Goal: Transaction & Acquisition: Obtain resource

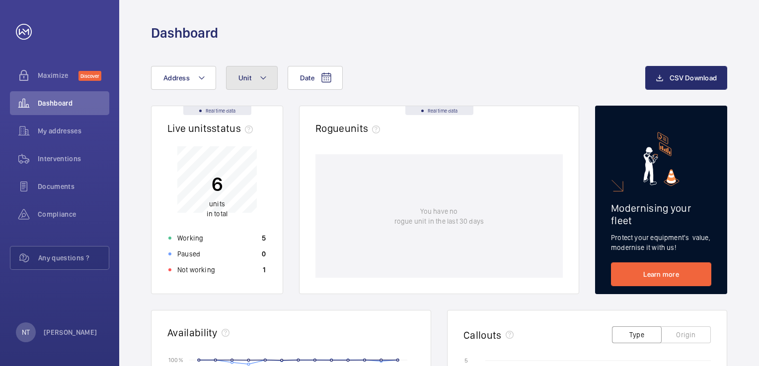
click at [239, 79] on span "Unit" at bounding box center [244, 78] width 13 height 8
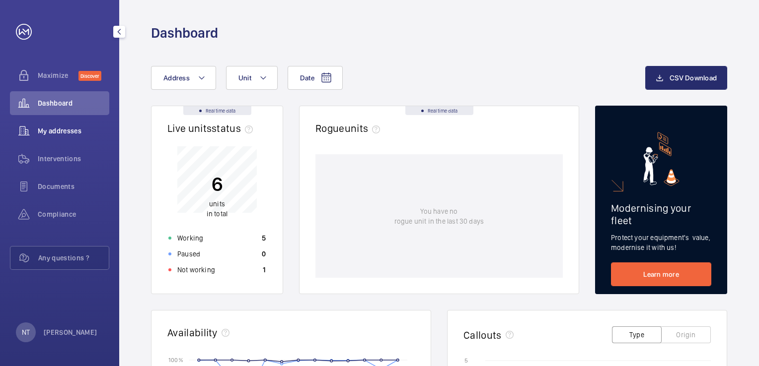
click at [62, 125] on div "My addresses" at bounding box center [59, 131] width 99 height 24
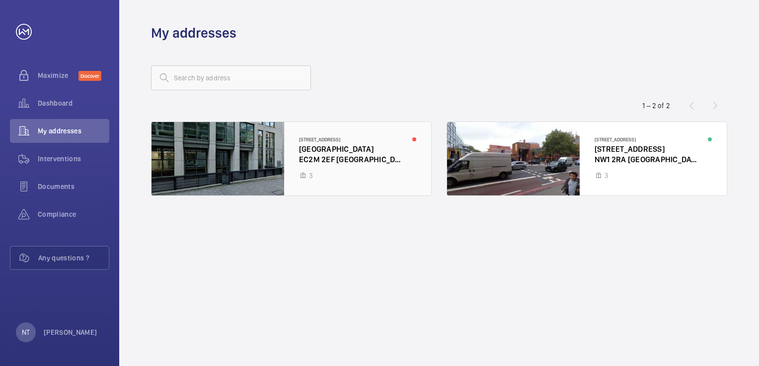
click at [363, 161] on div at bounding box center [291, 158] width 280 height 73
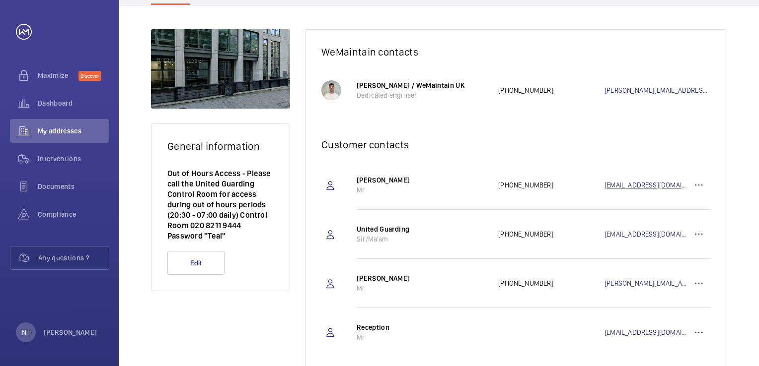
scroll to position [148, 0]
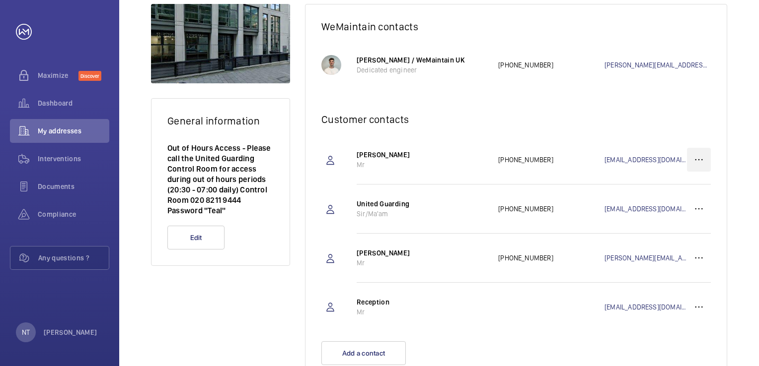
click at [703, 156] on wm-front-icon-button at bounding box center [699, 160] width 24 height 24
click at [677, 188] on p "Edit" at bounding box center [680, 191] width 39 height 10
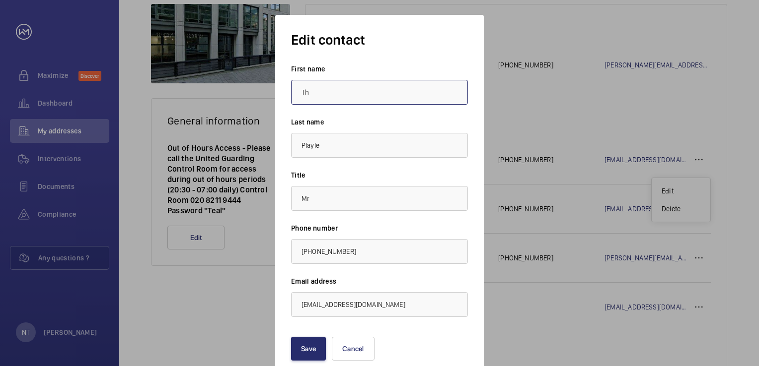
type input "T"
type input "Nicolo"
click at [365, 150] on input "Playle" at bounding box center [379, 145] width 177 height 25
type input "P"
type input "[GEOGRAPHIC_DATA]"
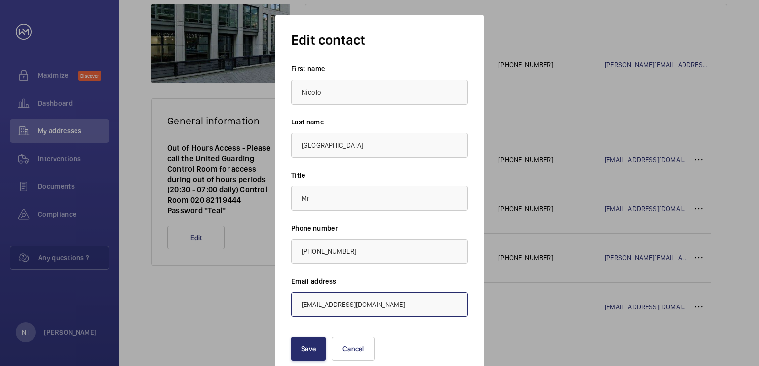
click at [388, 315] on input "[EMAIL_ADDRESS][DOMAIN_NAME]" at bounding box center [379, 304] width 177 height 25
click at [325, 303] on input "[EMAIL_ADDRESS][DOMAIN_NAME]" at bounding box center [379, 304] width 177 height 25
type input "[EMAIL_ADDRESS][DOMAIN_NAME]"
click at [317, 342] on button "Save" at bounding box center [308, 349] width 35 height 24
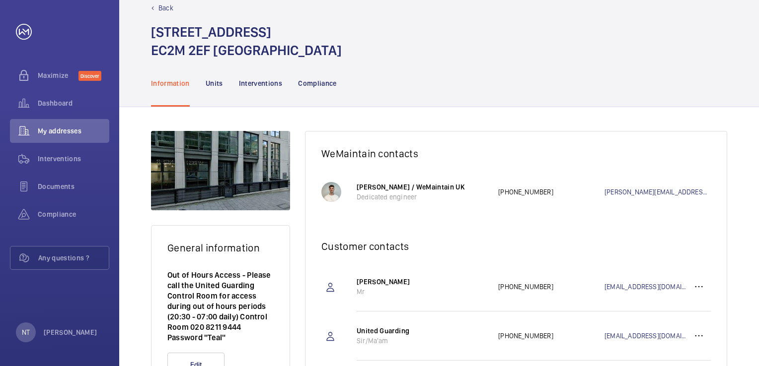
scroll to position [21, 0]
click at [222, 79] on nav "Information Units Interventions Compliance" at bounding box center [244, 82] width 186 height 47
click at [219, 83] on p "Units" at bounding box center [214, 83] width 17 height 10
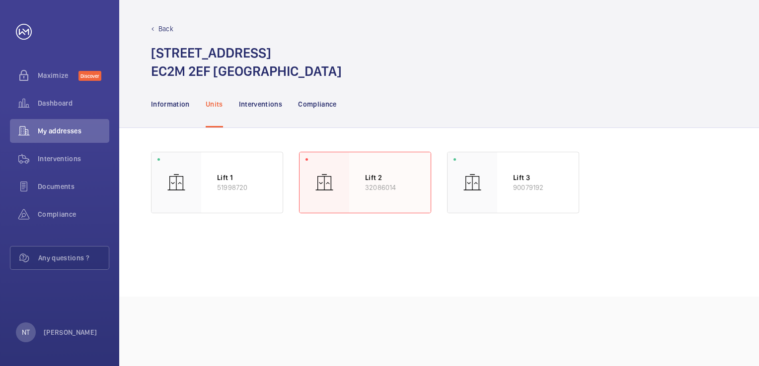
click at [361, 188] on div "Lift 2 32086014" at bounding box center [389, 182] width 81 height 61
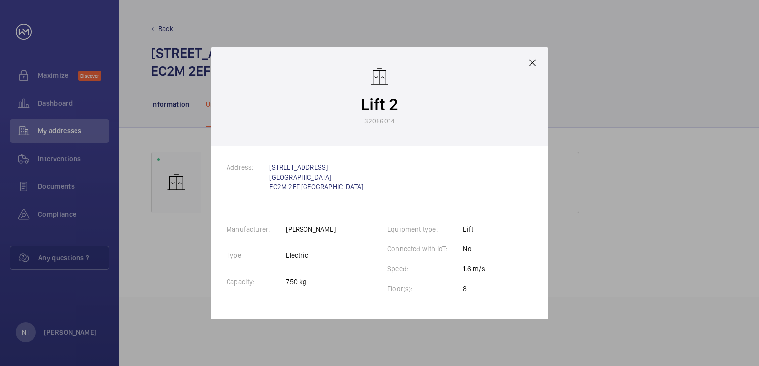
click at [537, 64] on mat-icon at bounding box center [532, 63] width 12 height 12
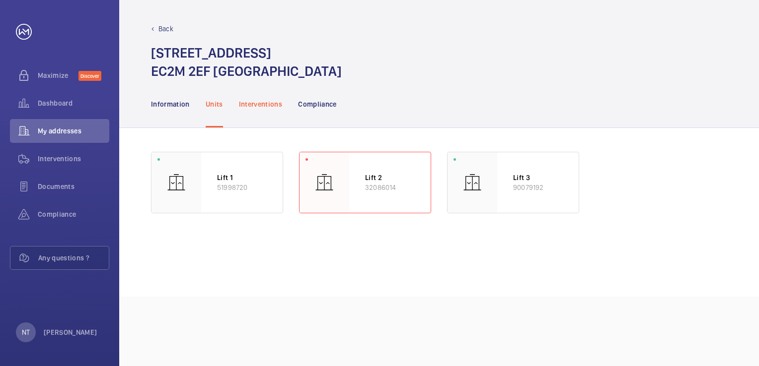
click at [262, 111] on div "Interventions" at bounding box center [261, 103] width 44 height 47
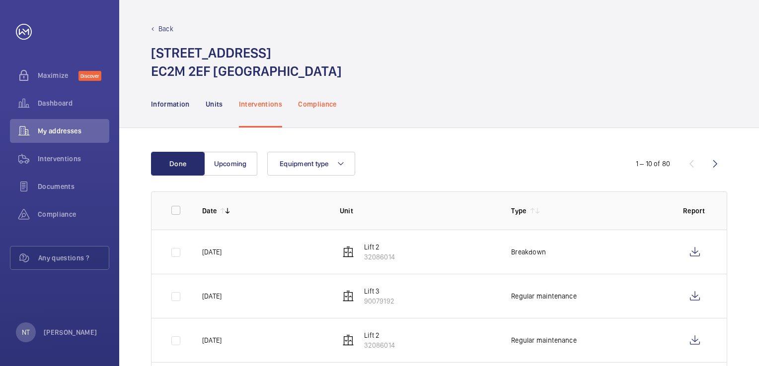
click at [310, 103] on p "Compliance" at bounding box center [317, 104] width 39 height 10
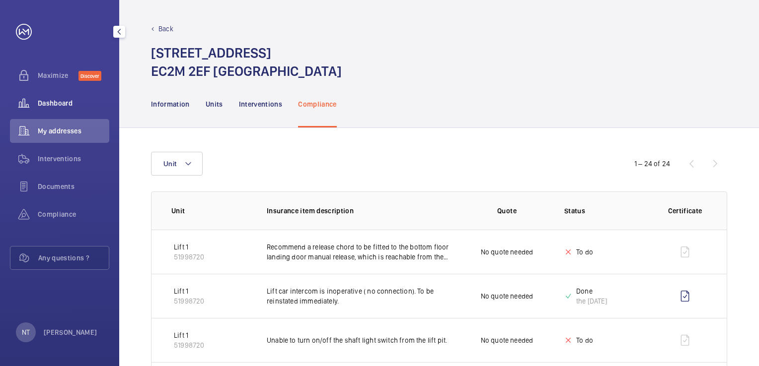
click at [43, 97] on div "Dashboard" at bounding box center [59, 103] width 99 height 24
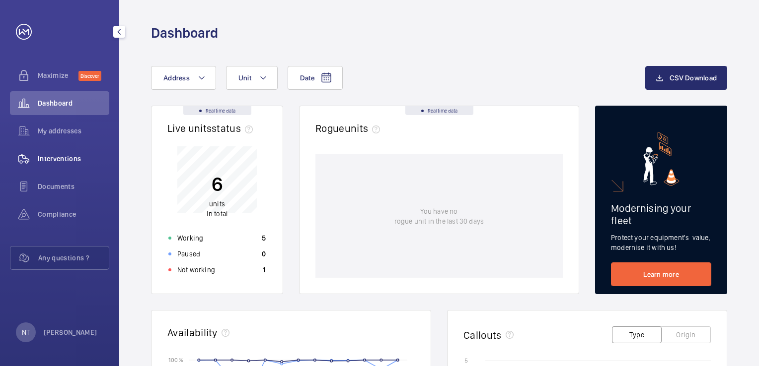
click at [54, 160] on span "Interventions" at bounding box center [74, 159] width 72 height 10
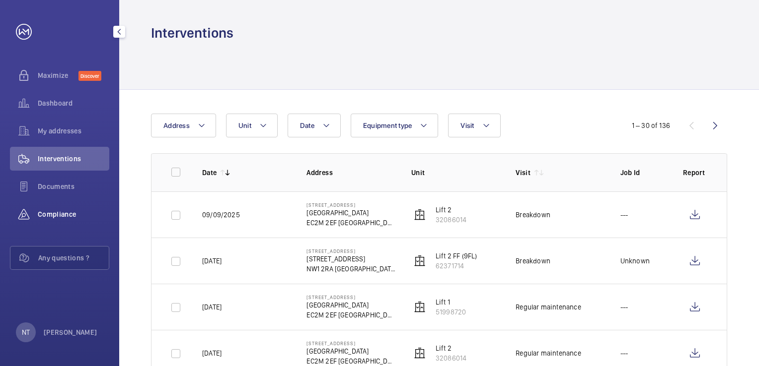
click at [69, 213] on span "Compliance" at bounding box center [74, 215] width 72 height 10
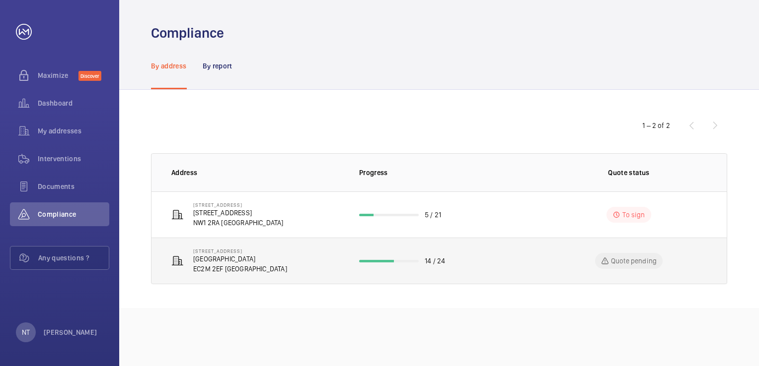
click at [506, 268] on td "14 / 24" at bounding box center [439, 261] width 192 height 47
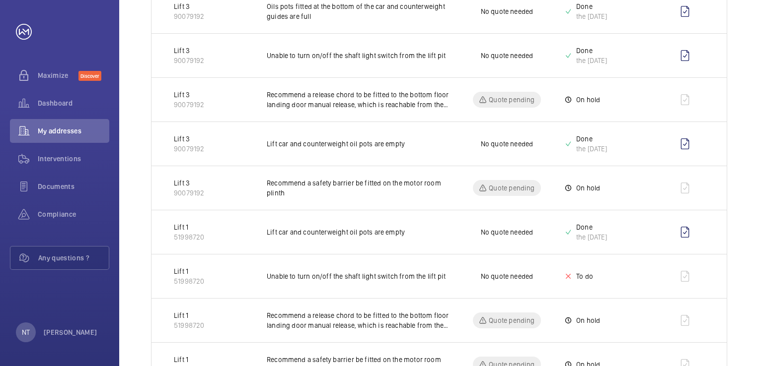
scroll to position [945, 0]
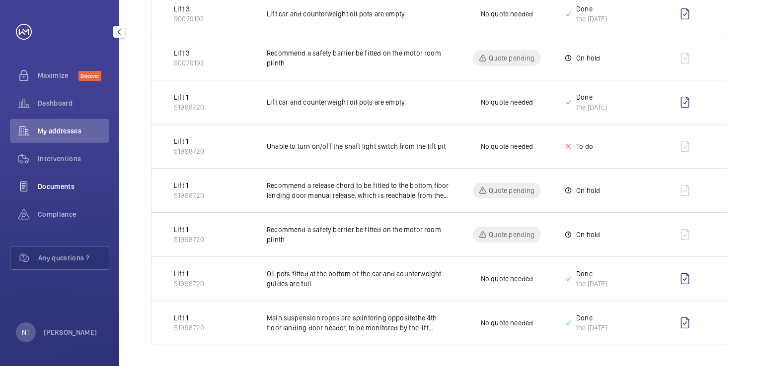
click at [69, 187] on span "Documents" at bounding box center [74, 187] width 72 height 10
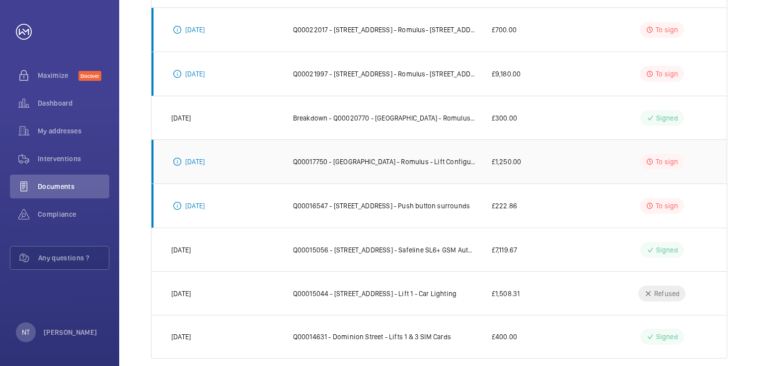
scroll to position [287, 0]
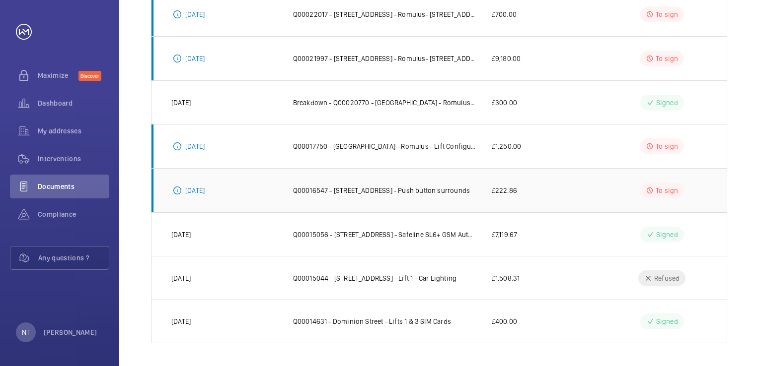
click at [419, 191] on p "Q00016547 - [STREET_ADDRESS] - Push button surrounds" at bounding box center [381, 191] width 177 height 10
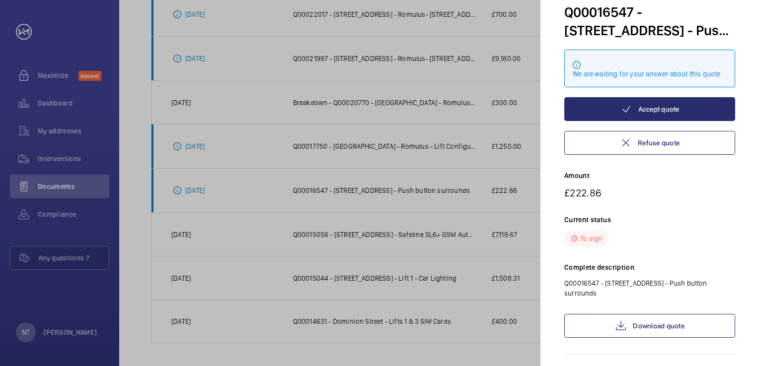
scroll to position [53, 0]
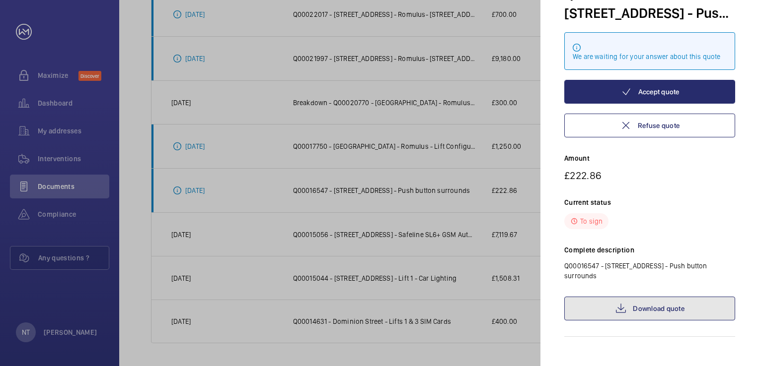
click at [655, 298] on link "Download quote" at bounding box center [649, 309] width 171 height 24
click at [626, 342] on div "Quote Q00016547 - [STREET_ADDRESS] - Push button surrounds We are waiting for y…" at bounding box center [649, 162] width 171 height 430
click at [666, 201] on p "Current status" at bounding box center [649, 203] width 171 height 10
click at [468, 311] on div at bounding box center [379, 183] width 759 height 366
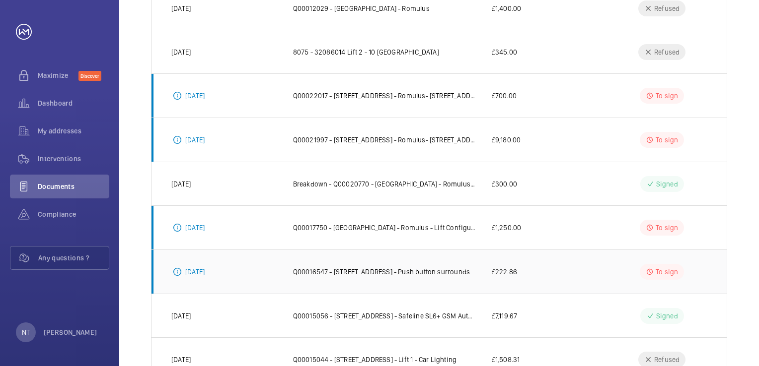
scroll to position [0, 0]
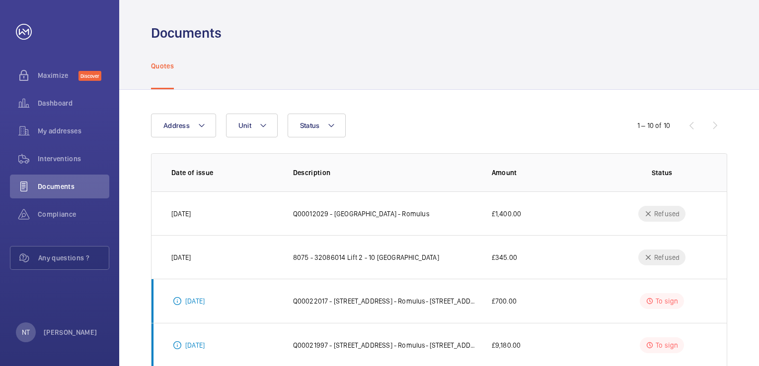
click at [667, 176] on p "Status" at bounding box center [662, 173] width 90 height 10
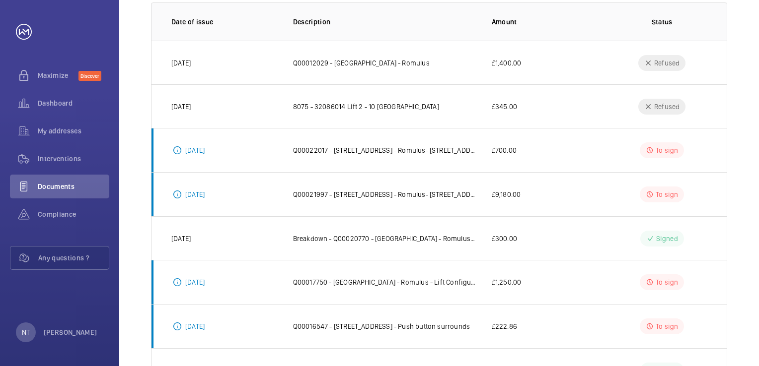
scroll to position [151, 0]
click at [662, 58] on p "Refused" at bounding box center [666, 63] width 25 height 10
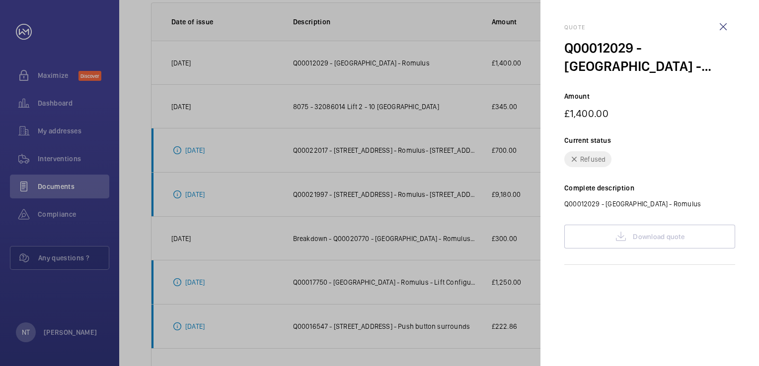
click at [649, 152] on div "Refused" at bounding box center [649, 159] width 171 height 16
click at [729, 38] on wm-front-icon-button at bounding box center [723, 27] width 24 height 24
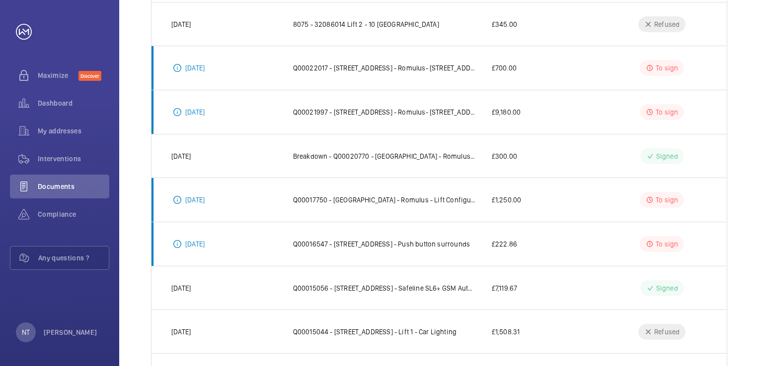
scroll to position [287, 0]
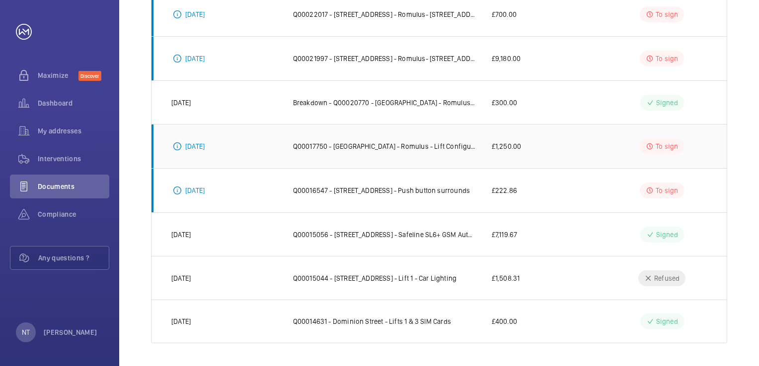
click at [586, 145] on td "£1,250.00" at bounding box center [539, 146] width 126 height 44
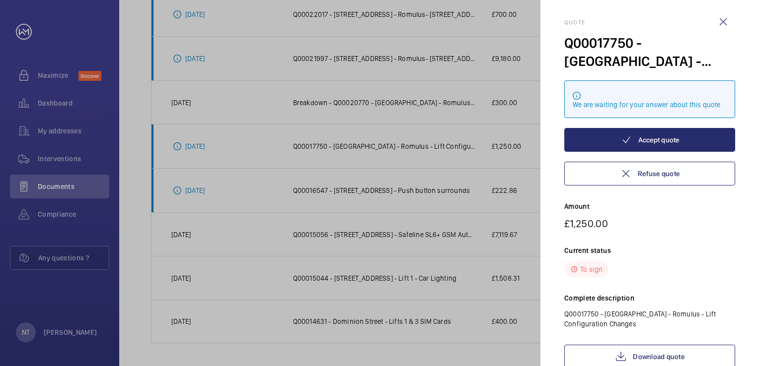
scroll to position [58, 0]
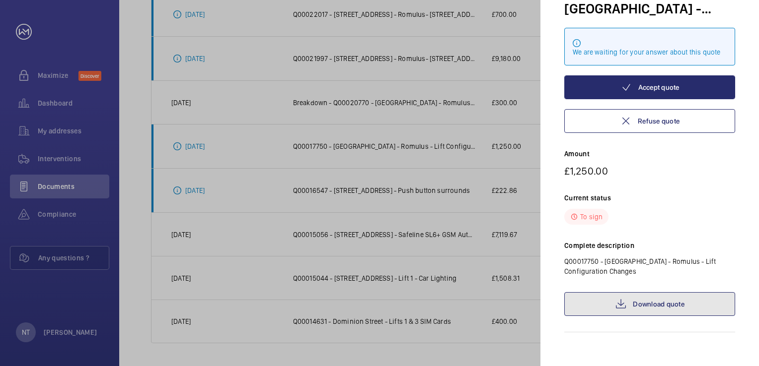
click at [647, 304] on link "Download quote" at bounding box center [649, 304] width 171 height 24
click at [429, 261] on div at bounding box center [379, 183] width 759 height 366
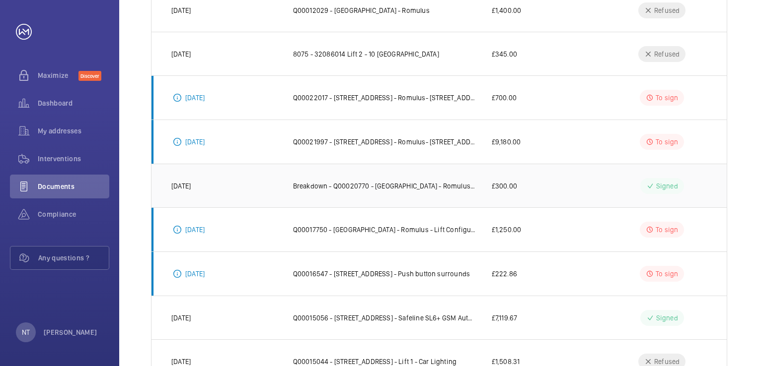
scroll to position [202, 0]
click at [573, 150] on td "£9,180.00" at bounding box center [539, 143] width 126 height 44
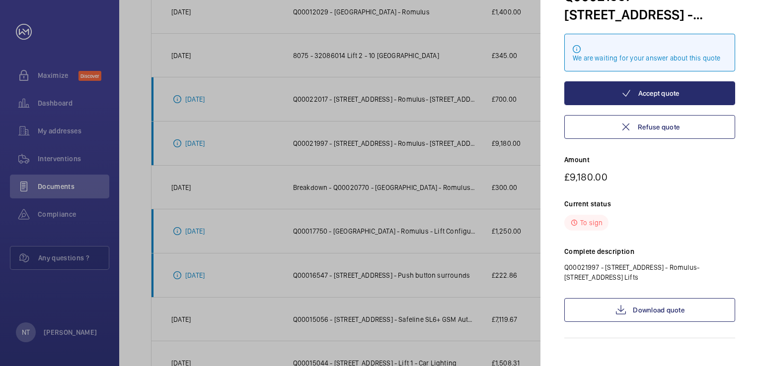
scroll to position [54, 0]
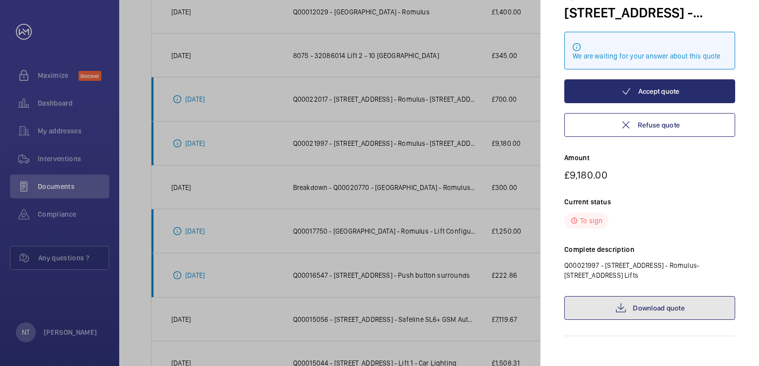
click at [640, 312] on link "Download quote" at bounding box center [649, 308] width 171 height 24
click at [349, 152] on div at bounding box center [379, 183] width 759 height 366
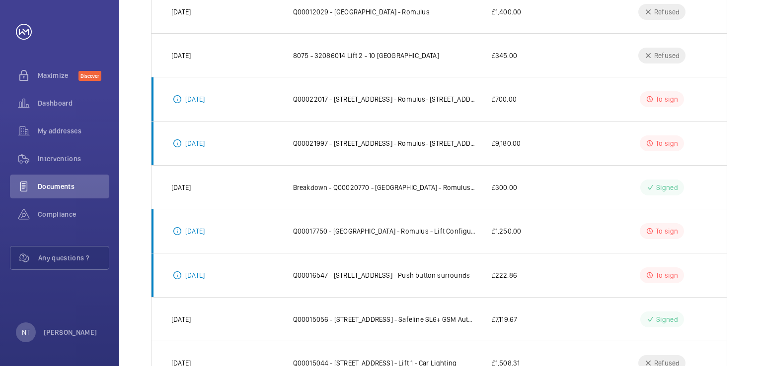
scroll to position [0, 0]
click at [446, 97] on p "Q00022017 - [STREET_ADDRESS] - Romulus- [STREET_ADDRESS] 4.6 Safed test" at bounding box center [384, 99] width 183 height 10
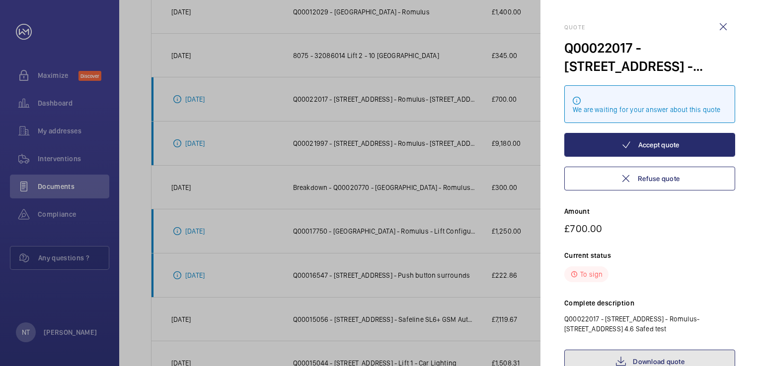
click at [644, 363] on link "Download quote" at bounding box center [649, 362] width 171 height 24
click at [410, 95] on div at bounding box center [379, 183] width 759 height 366
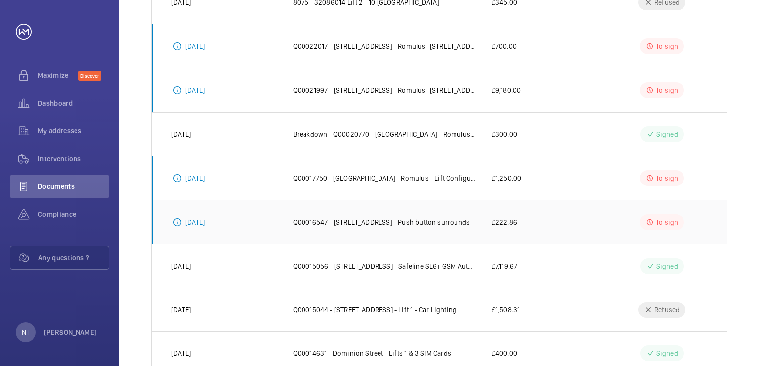
scroll to position [224, 0]
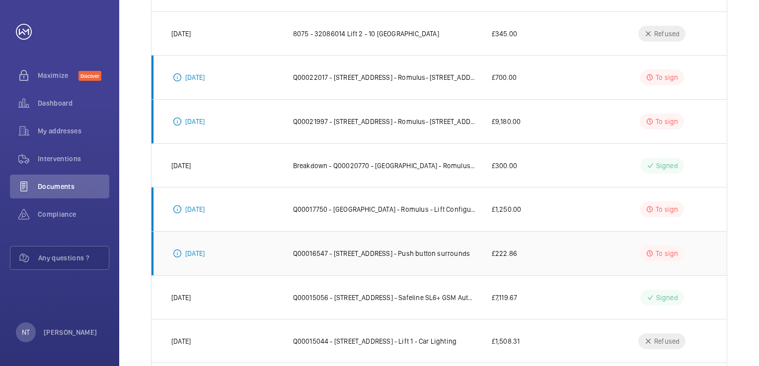
click at [365, 255] on p "Q00016547 - [STREET_ADDRESS] - Push button surrounds" at bounding box center [381, 254] width 177 height 10
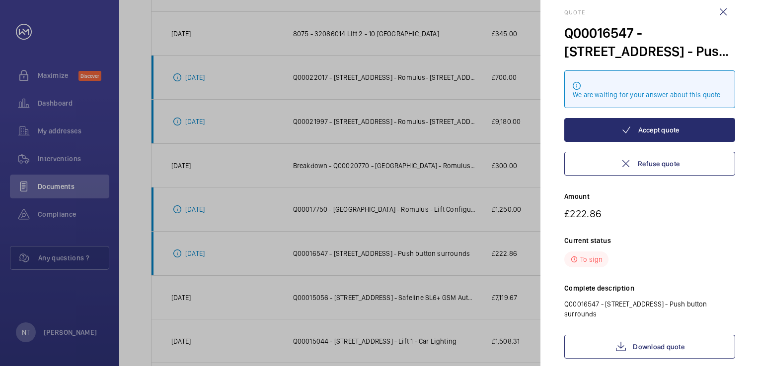
scroll to position [15, 0]
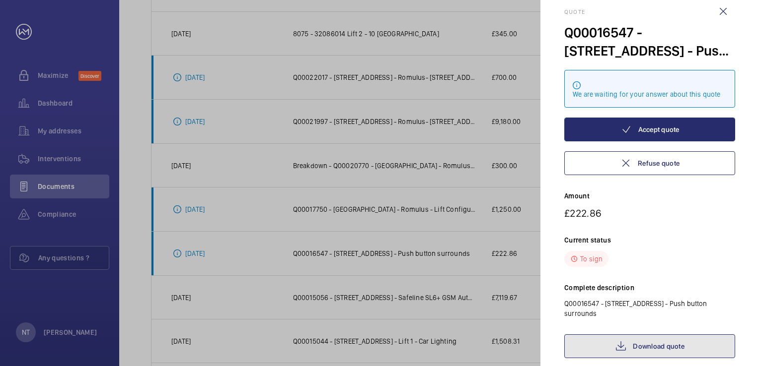
click at [662, 335] on link "Download quote" at bounding box center [649, 347] width 171 height 24
click at [388, 206] on div at bounding box center [379, 183] width 759 height 366
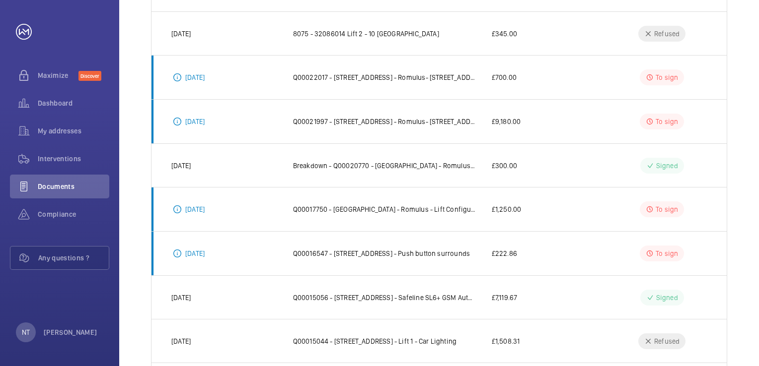
scroll to position [0, 0]
click at [354, 206] on p "Q00017750 - [GEOGRAPHIC_DATA] - Romulus - Lift Configuration Changes" at bounding box center [384, 210] width 183 height 10
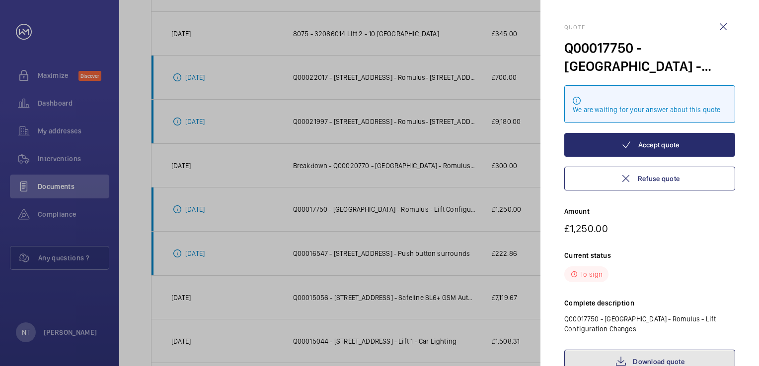
click at [633, 360] on link "Download quote" at bounding box center [649, 362] width 171 height 24
click at [674, 253] on p "Current status" at bounding box center [649, 256] width 171 height 10
click at [425, 266] on div at bounding box center [379, 183] width 759 height 366
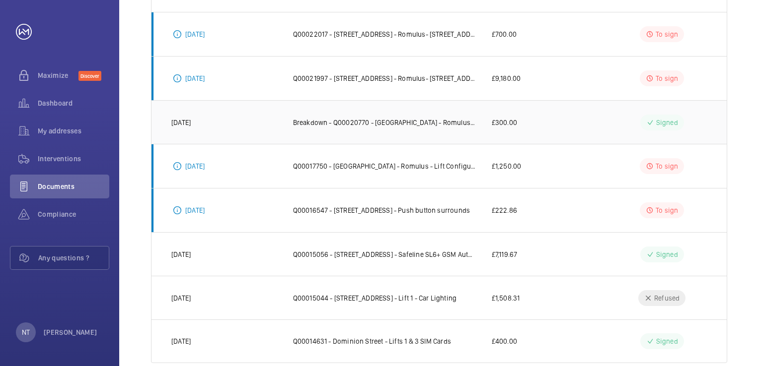
scroll to position [266, 0]
click at [558, 172] on td "£1,250.00" at bounding box center [539, 167] width 126 height 44
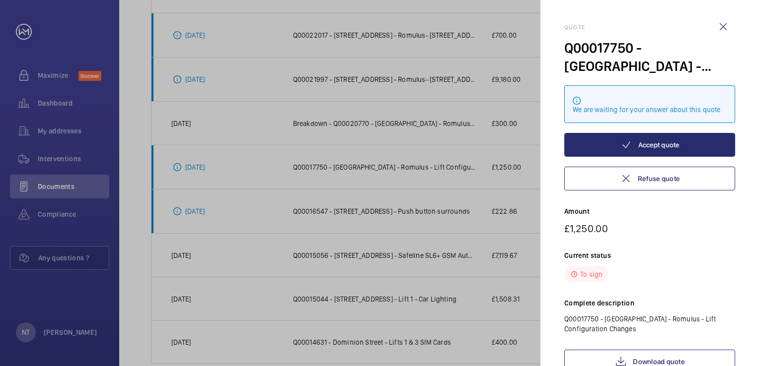
click at [453, 207] on div at bounding box center [379, 183] width 759 height 366
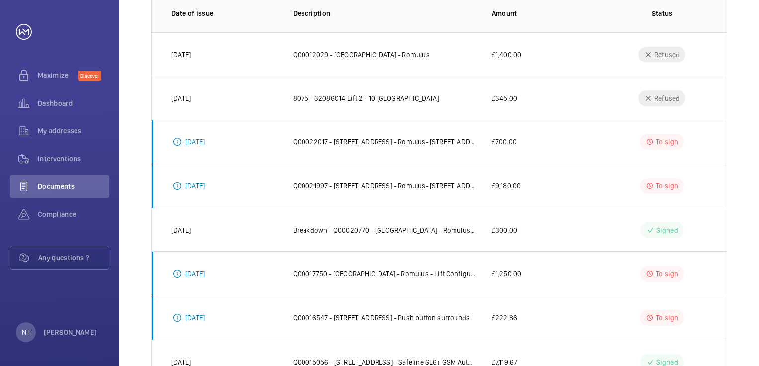
scroll to position [159, 0]
click at [556, 148] on td "£700.00" at bounding box center [539, 142] width 126 height 44
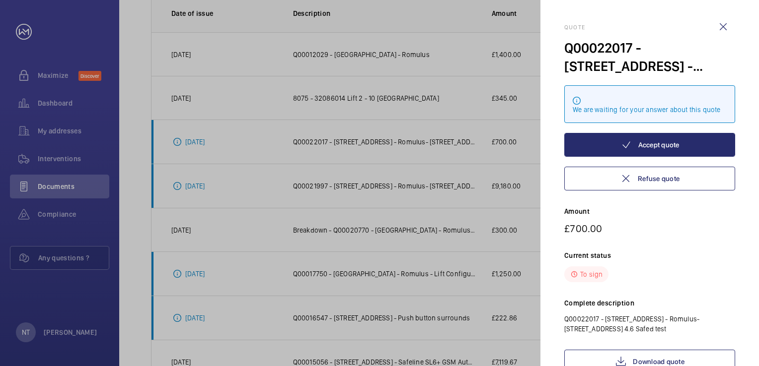
click at [697, 232] on p "£700.00" at bounding box center [649, 228] width 171 height 12
click at [728, 31] on wm-front-icon-button at bounding box center [723, 27] width 24 height 24
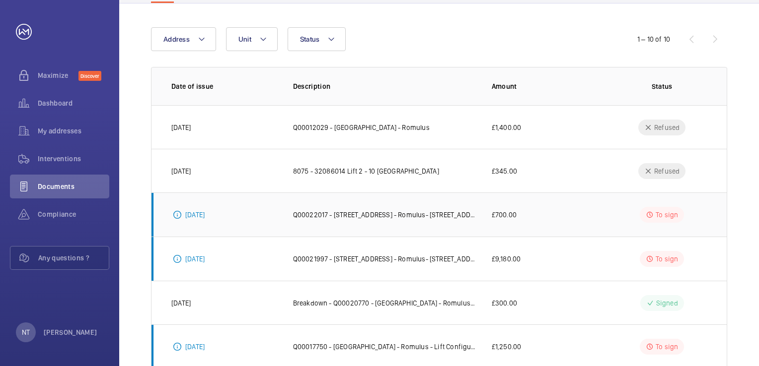
scroll to position [87, 0]
click at [656, 134] on div "Refused" at bounding box center [661, 127] width 47 height 16
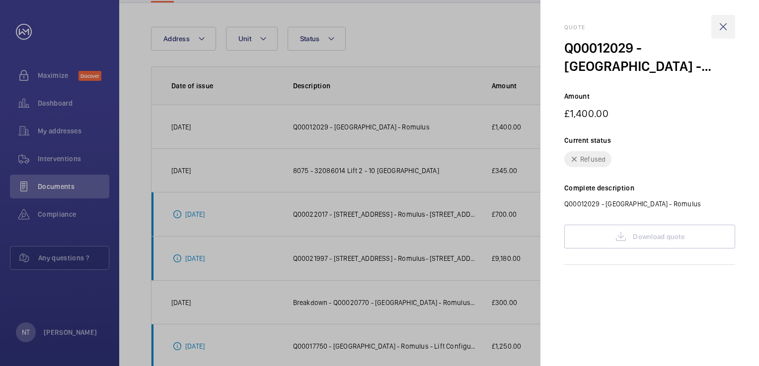
click at [727, 23] on wm-front-icon-button at bounding box center [723, 27] width 24 height 24
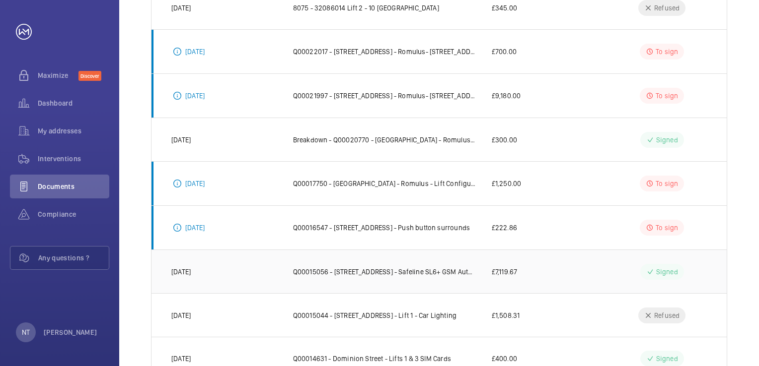
scroll to position [249, 0]
click at [567, 222] on td "£222.86" at bounding box center [539, 228] width 126 height 44
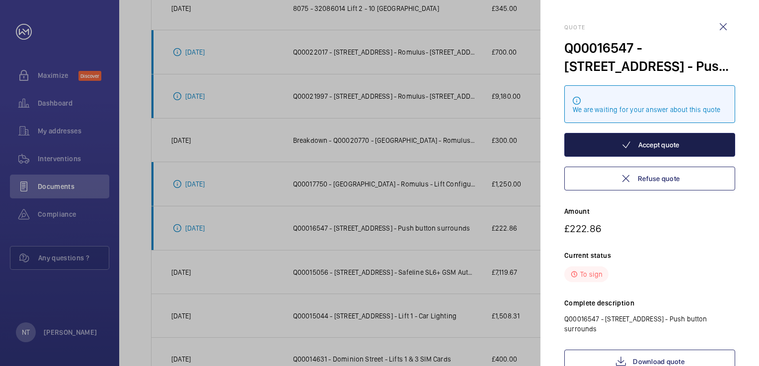
click at [630, 146] on mat-icon at bounding box center [626, 145] width 12 height 12
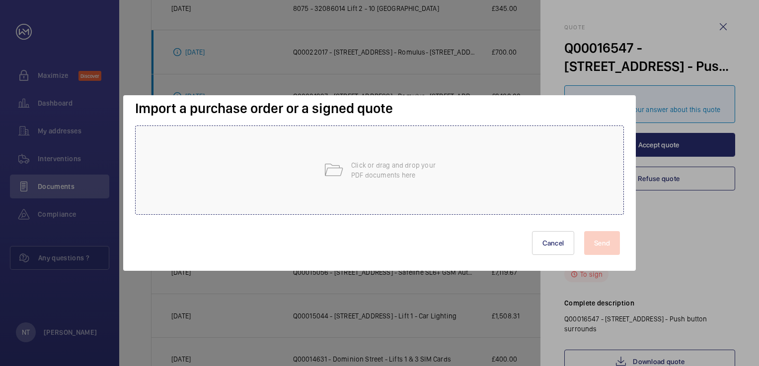
click at [331, 152] on div "Click or drag and drop your PDF documents here" at bounding box center [379, 170] width 489 height 89
click at [553, 251] on button "Cancel" at bounding box center [553, 243] width 43 height 24
